Goal: Register for event/course

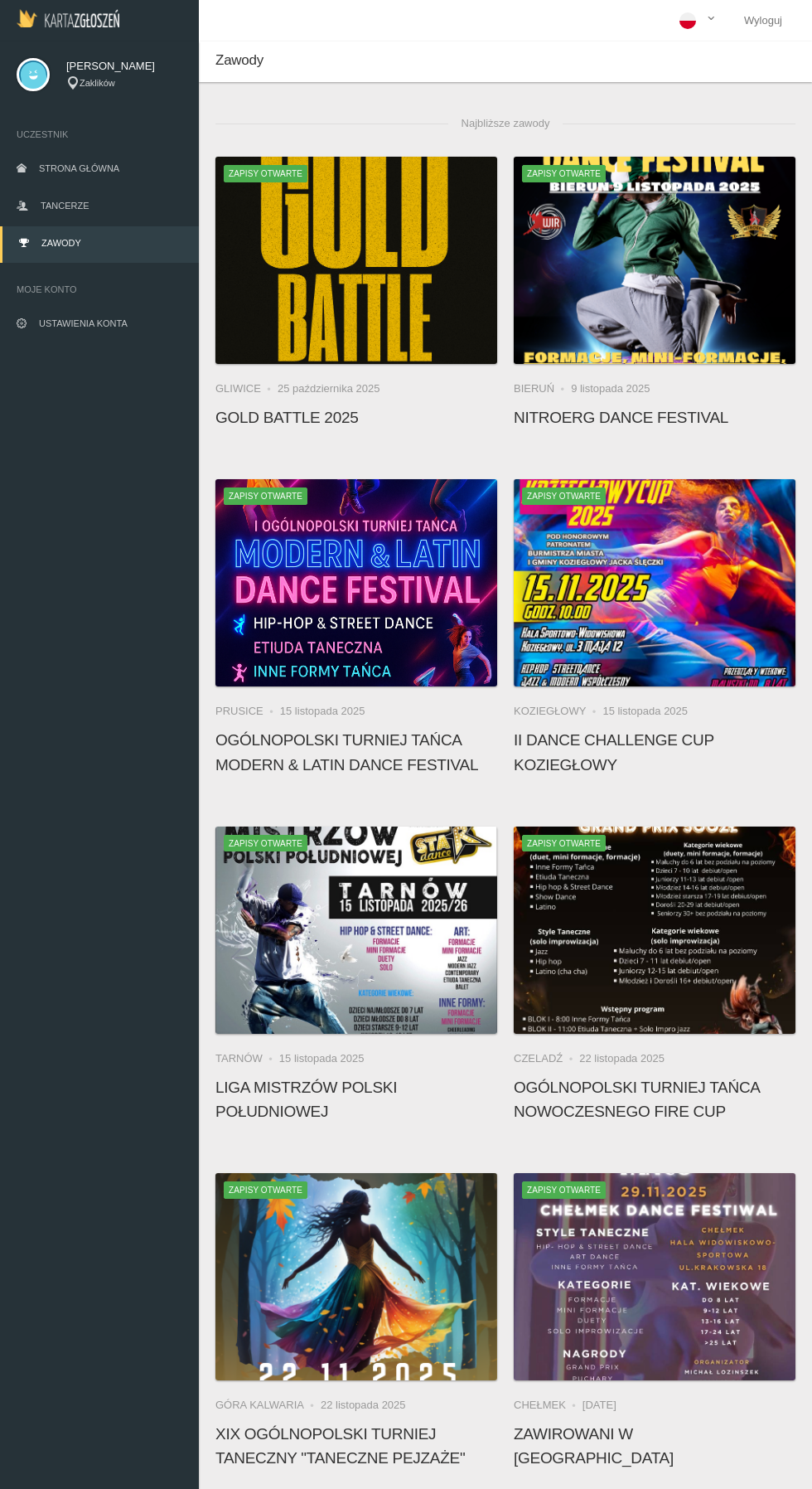
click at [765, 437] on app-competition-card "Zapisy otwarte Bieruń [DATE] NitroErg Dance Festival" at bounding box center [654, 298] width 281 height 282
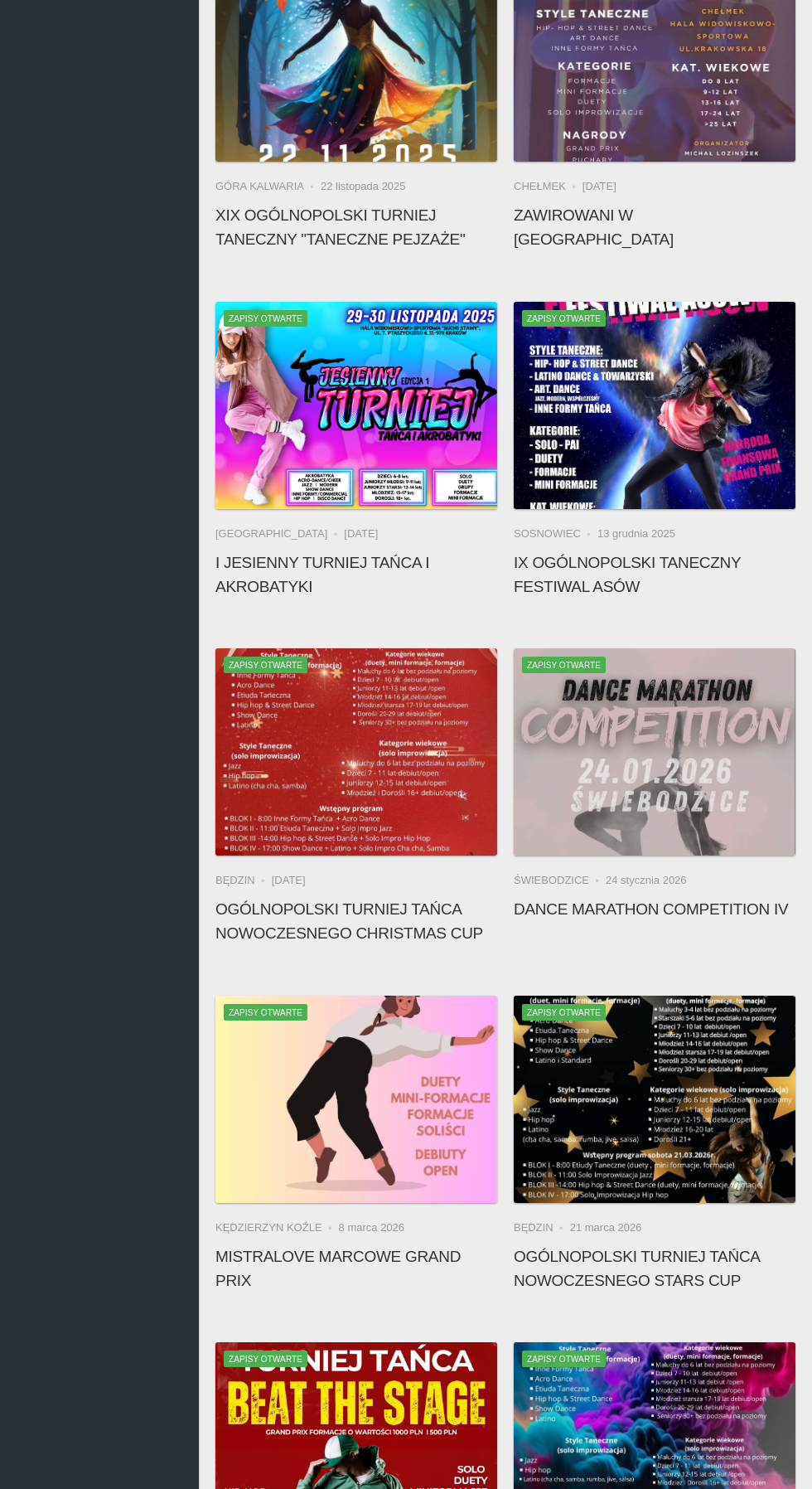
scroll to position [1220, 0]
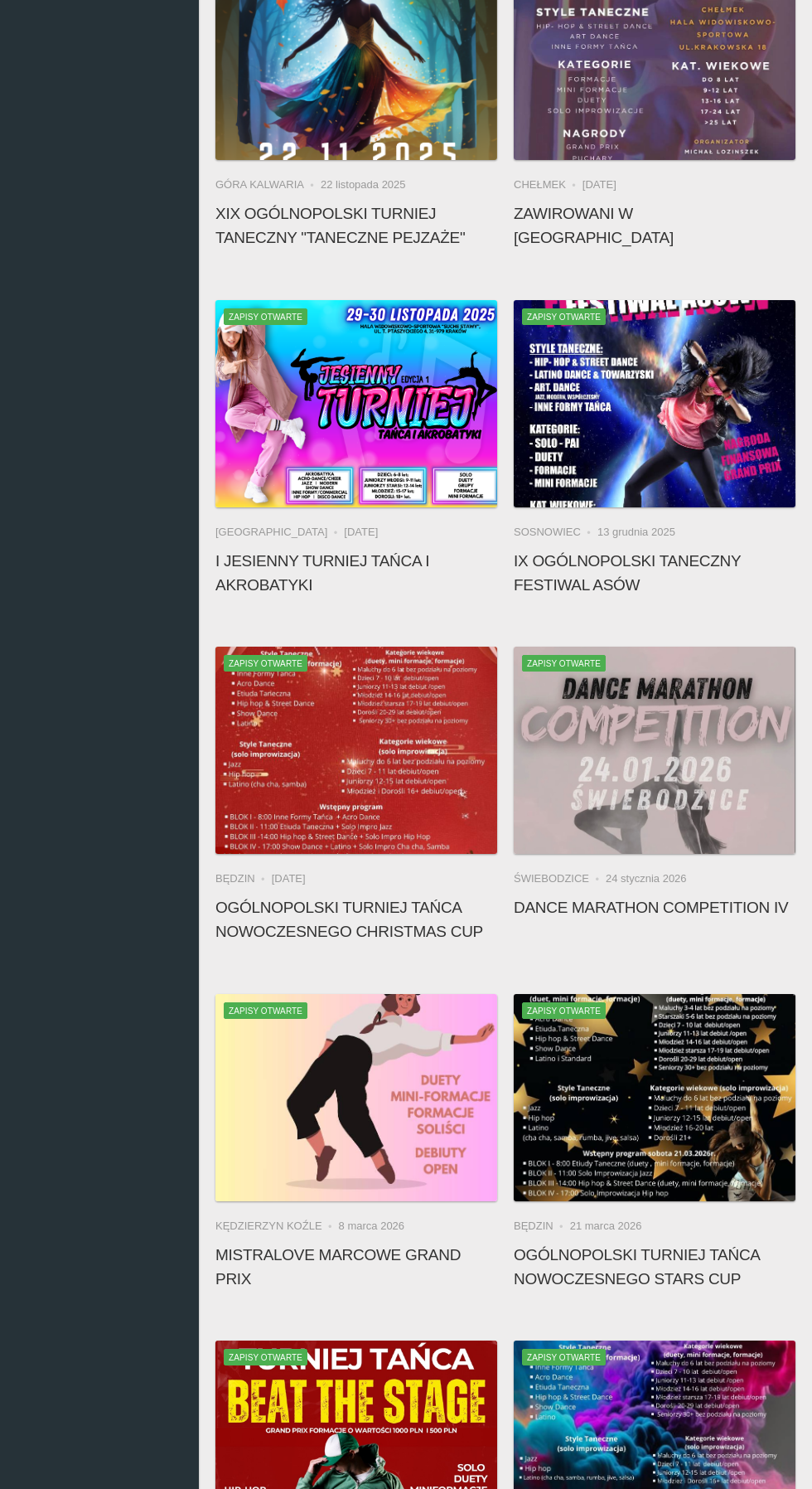
click at [429, 926] on h4 "Ogólnopolski Turniej Tańca Nowoczesnego CHRISTMAS CUP" at bounding box center [356, 919] width 281 height 48
click at [398, 803] on div at bounding box center [356, 750] width 281 height 207
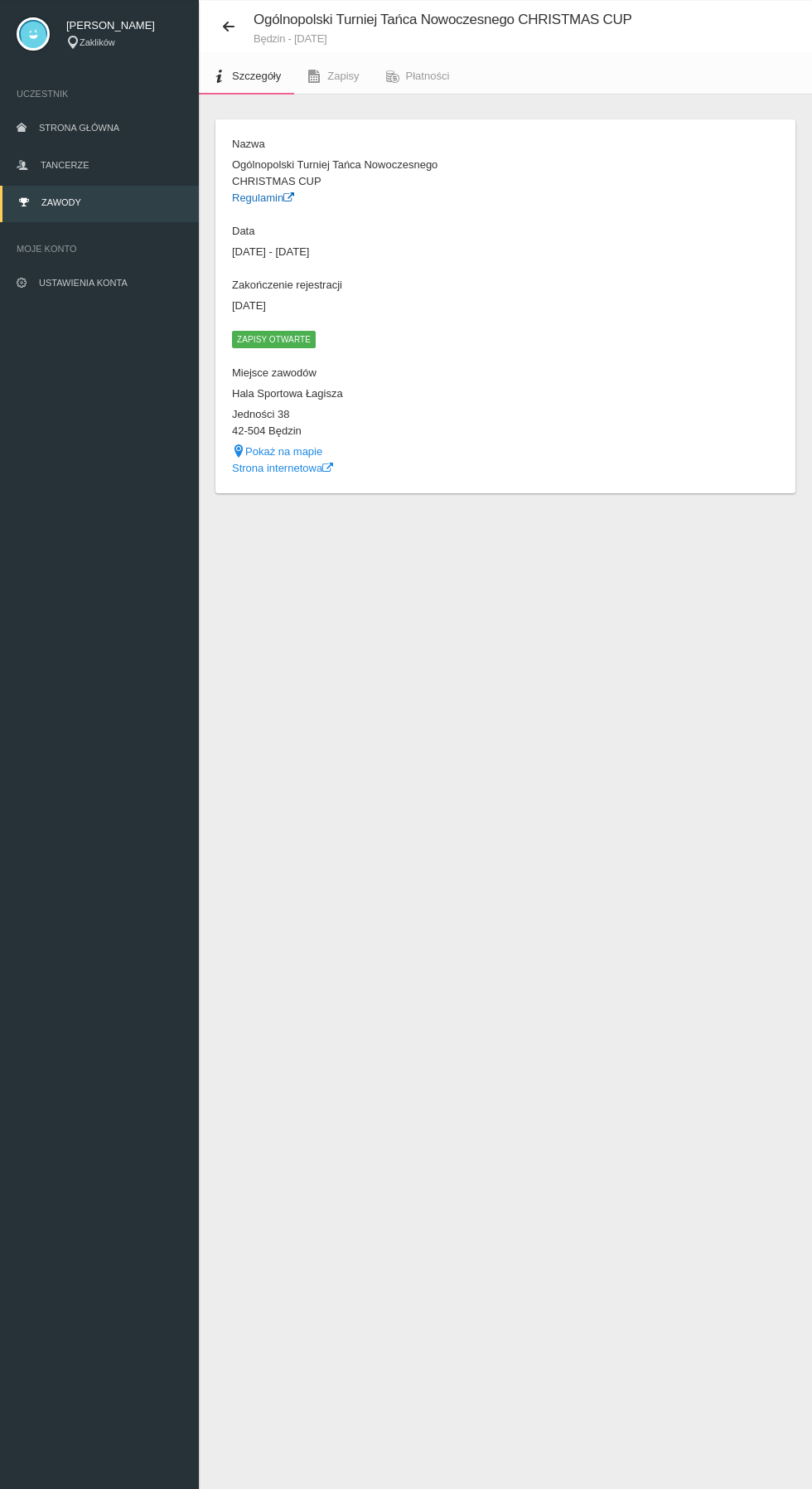
click at [275, 198] on link "Regulamin" at bounding box center [263, 198] width 62 height 13
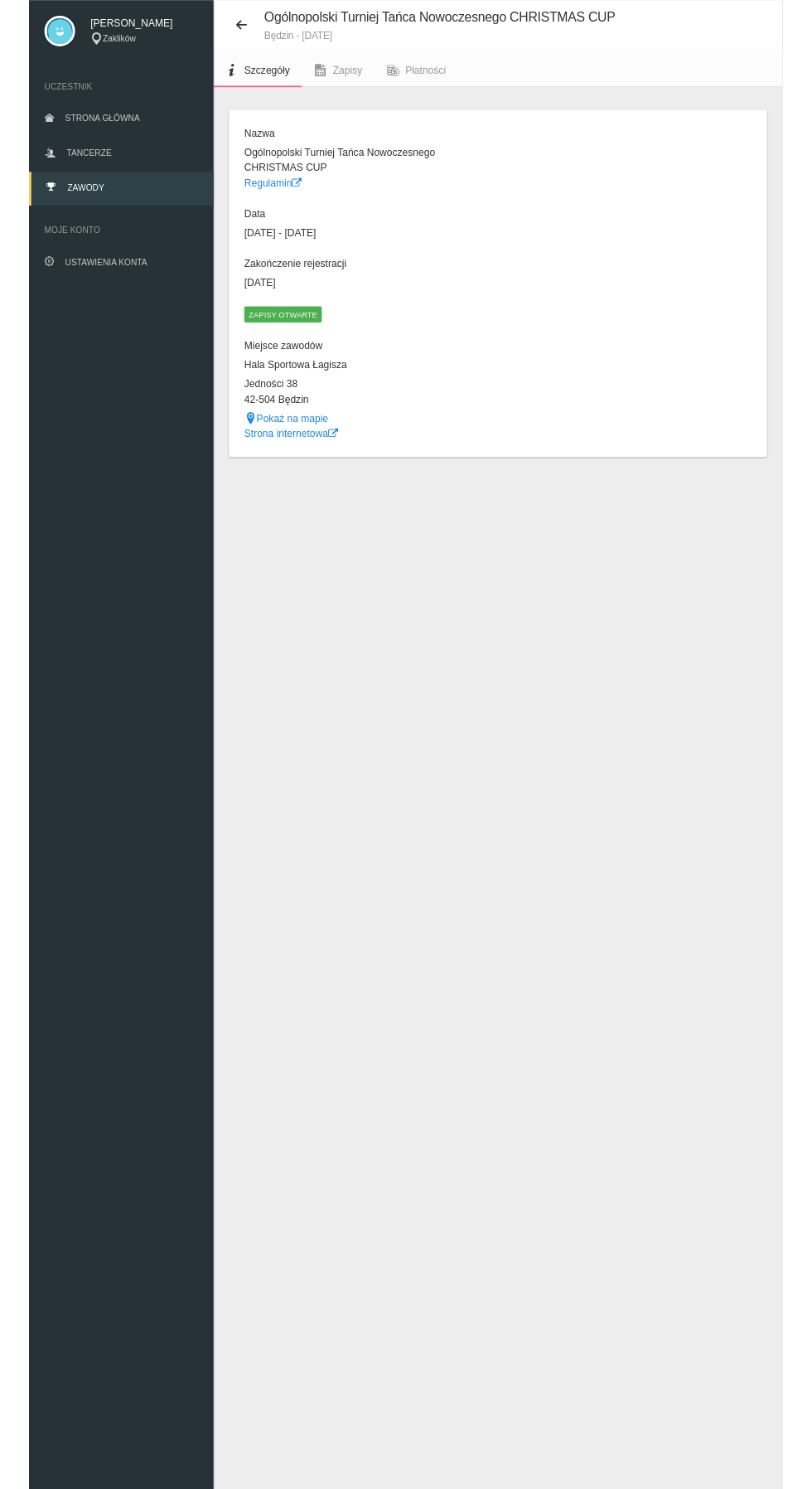
scroll to position [147, 0]
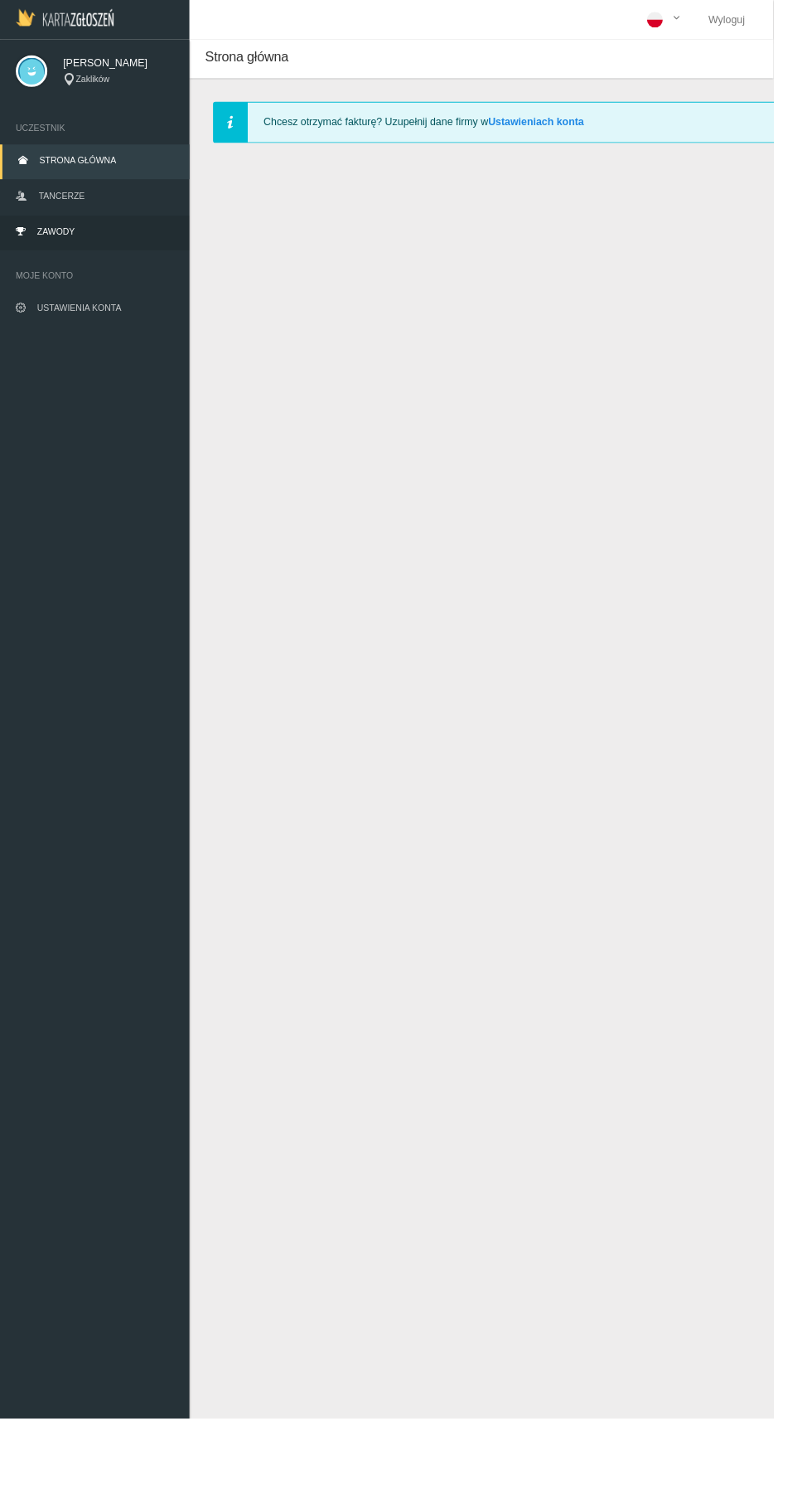
click at [73, 248] on link "Zawody" at bounding box center [99, 244] width 199 height 36
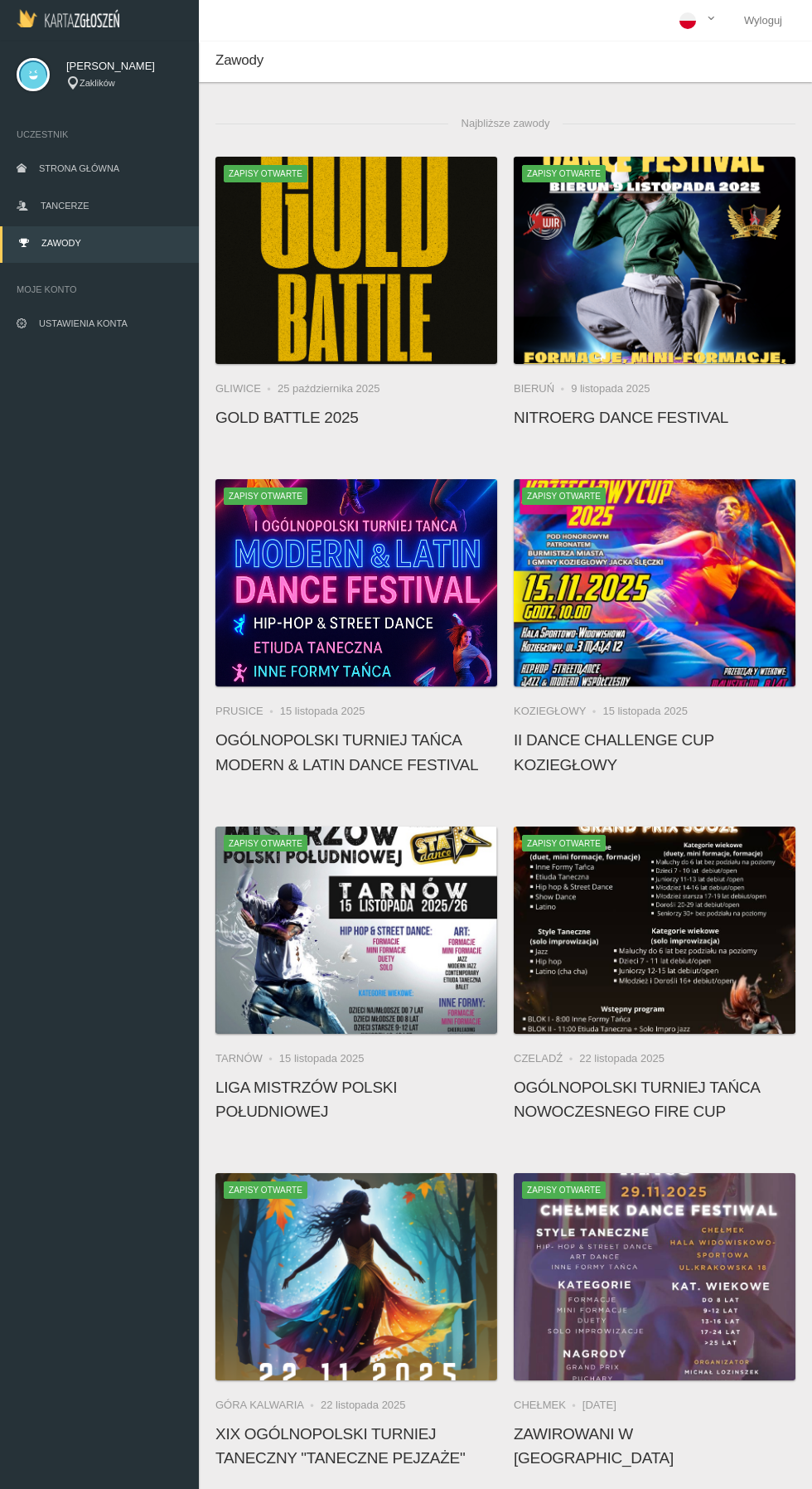
click at [707, 289] on div at bounding box center [654, 260] width 281 height 207
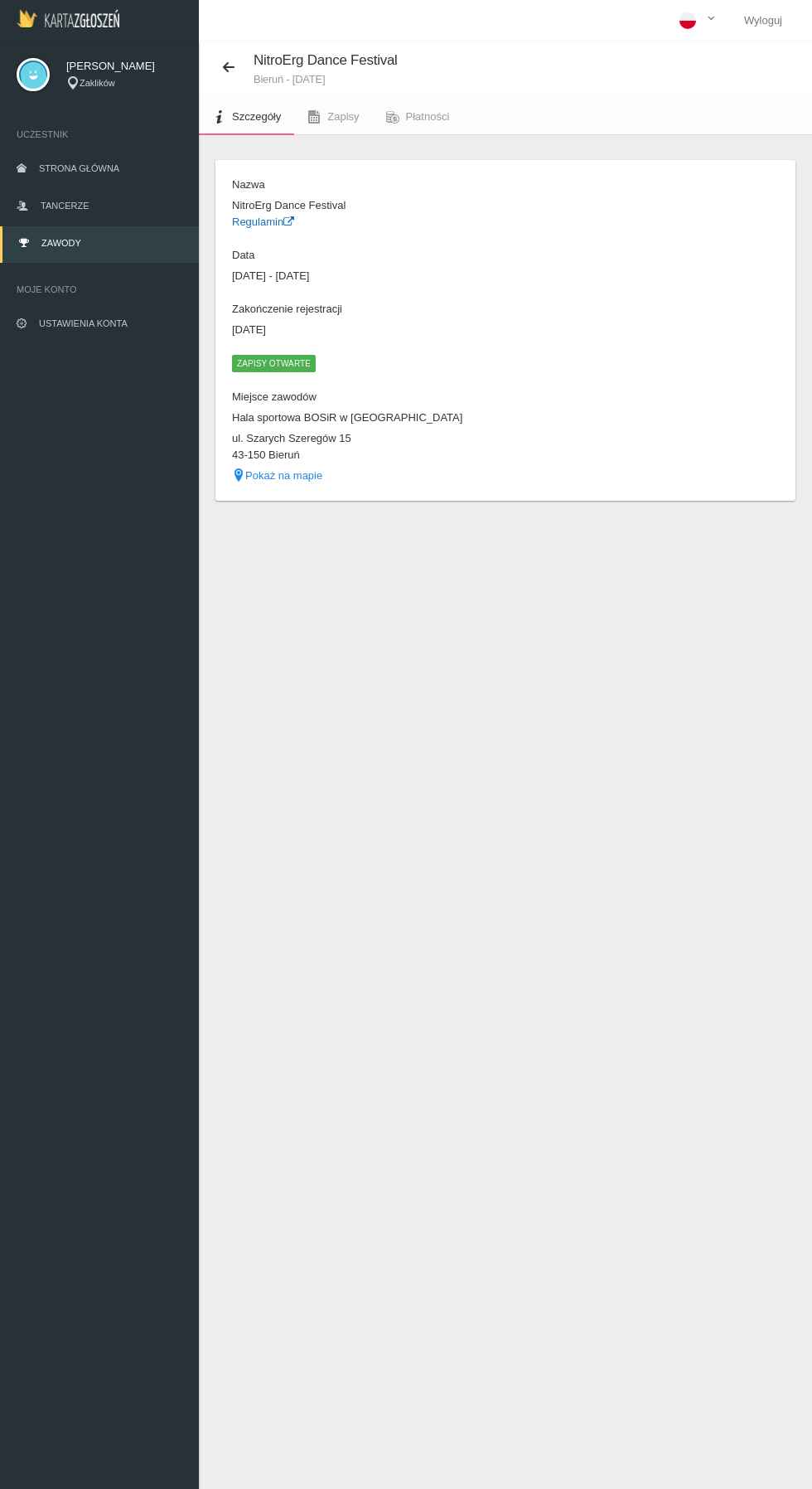
click at [290, 221] on icon at bounding box center [288, 221] width 11 height 11
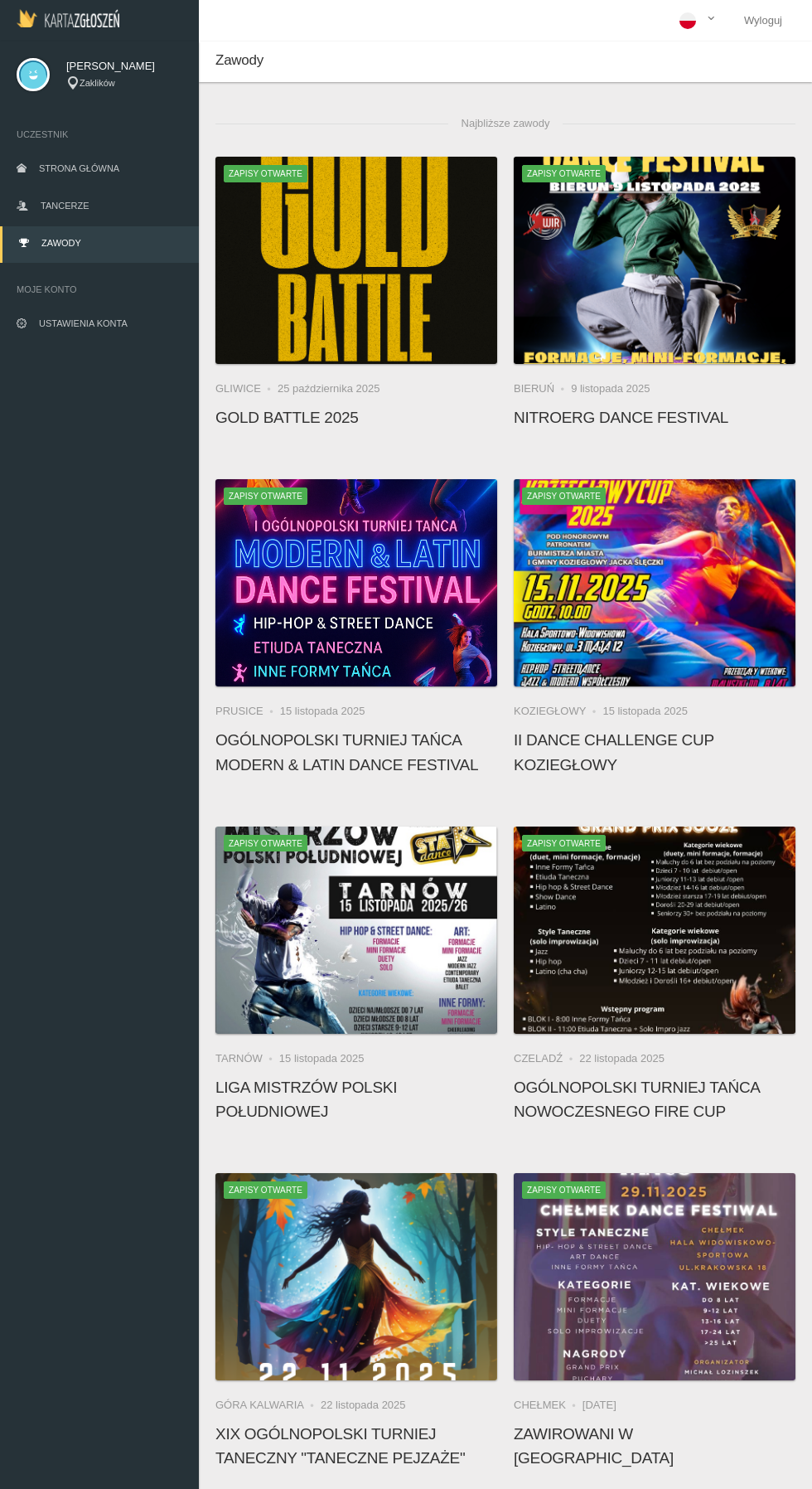
click at [420, 1089] on h4 "Liga Mistrzów Polski Południowej" at bounding box center [356, 1099] width 281 height 48
click at [327, 983] on div at bounding box center [356, 930] width 281 height 207
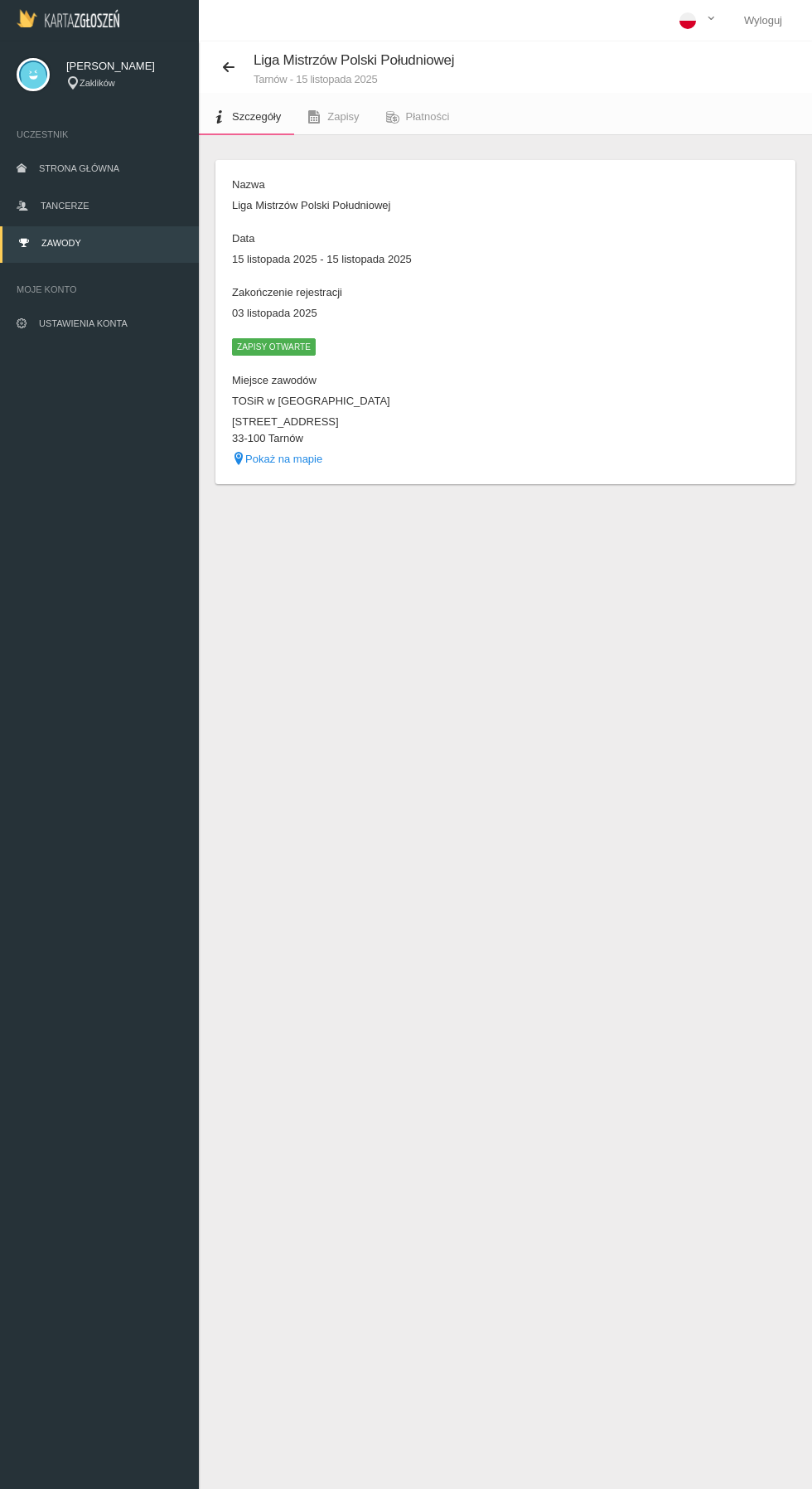
click at [295, 458] on link "Pokaż na mapie" at bounding box center [277, 459] width 91 height 13
click at [303, 458] on link "Pokaż na mapie" at bounding box center [277, 459] width 91 height 13
click at [259, 456] on link "Pokaż na mapie" at bounding box center [277, 459] width 91 height 13
click at [239, 458] on icon at bounding box center [239, 459] width 14 height 14
click at [298, 347] on span "Zapisy otwarte" at bounding box center [274, 347] width 84 height 17
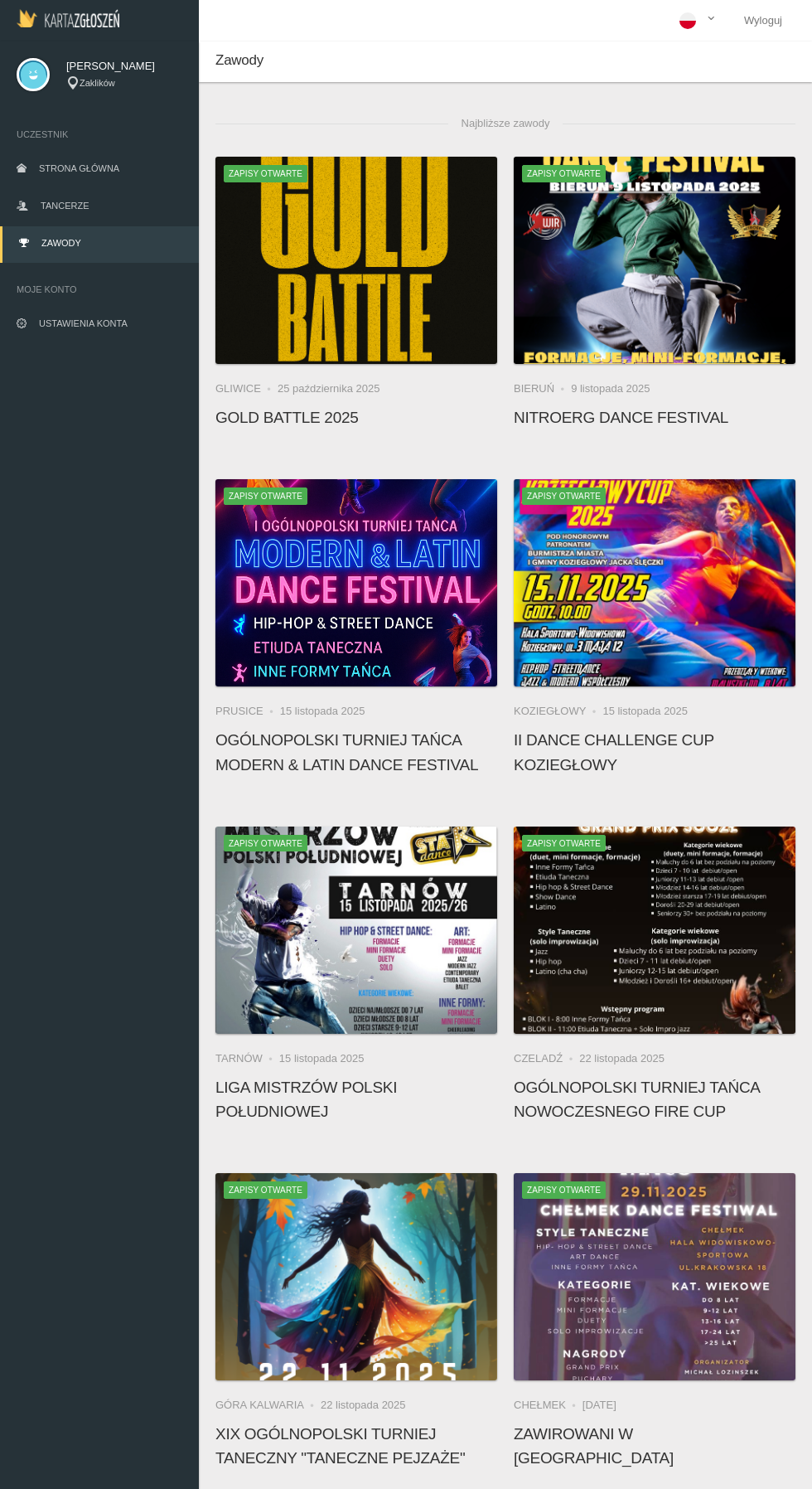
click at [426, 943] on span at bounding box center [356, 933] width 281 height 35
